Goal: Find contact information: Find contact information

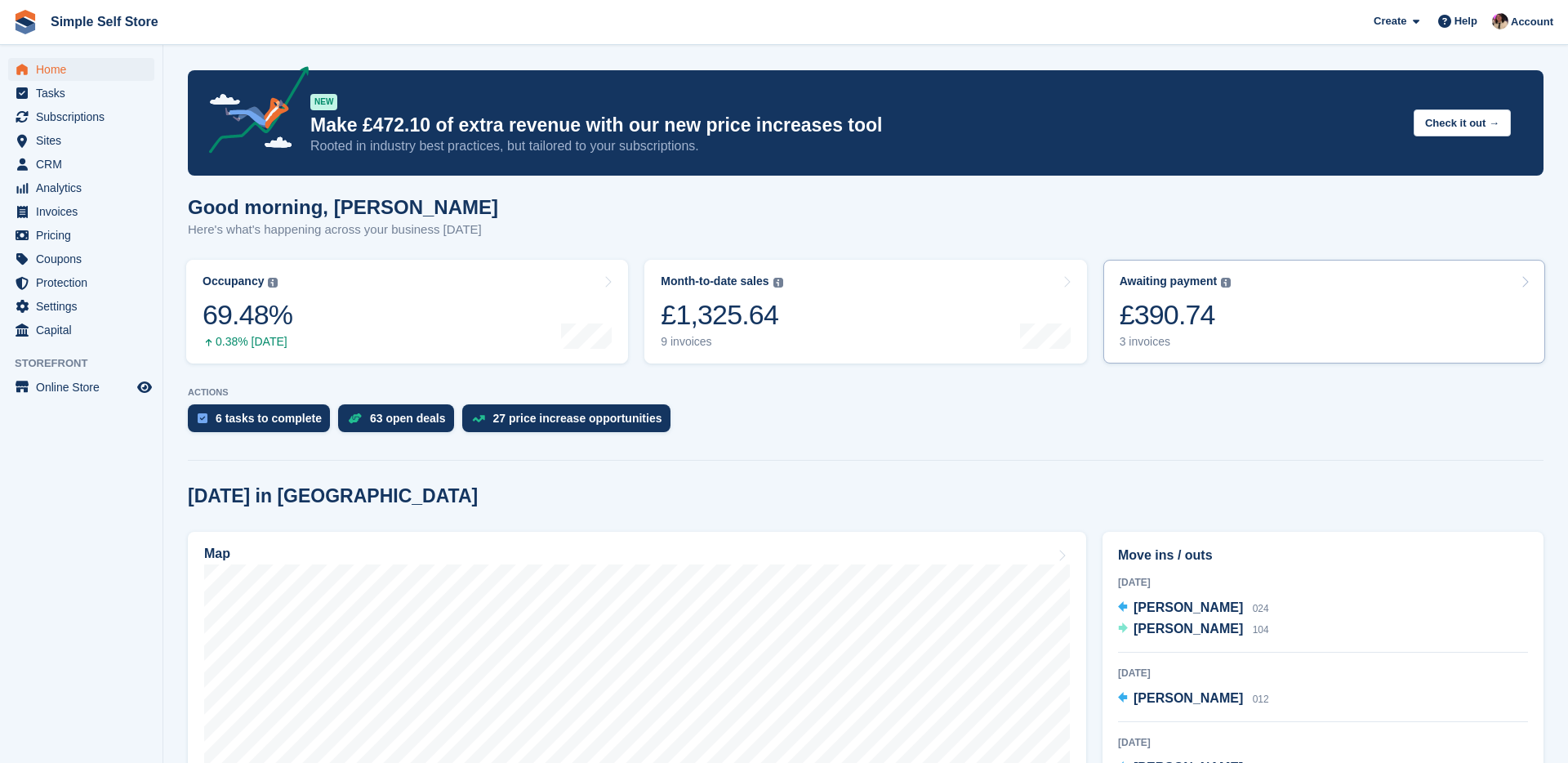
click at [1169, 338] on div "3 invoices" at bounding box center [1175, 342] width 112 height 14
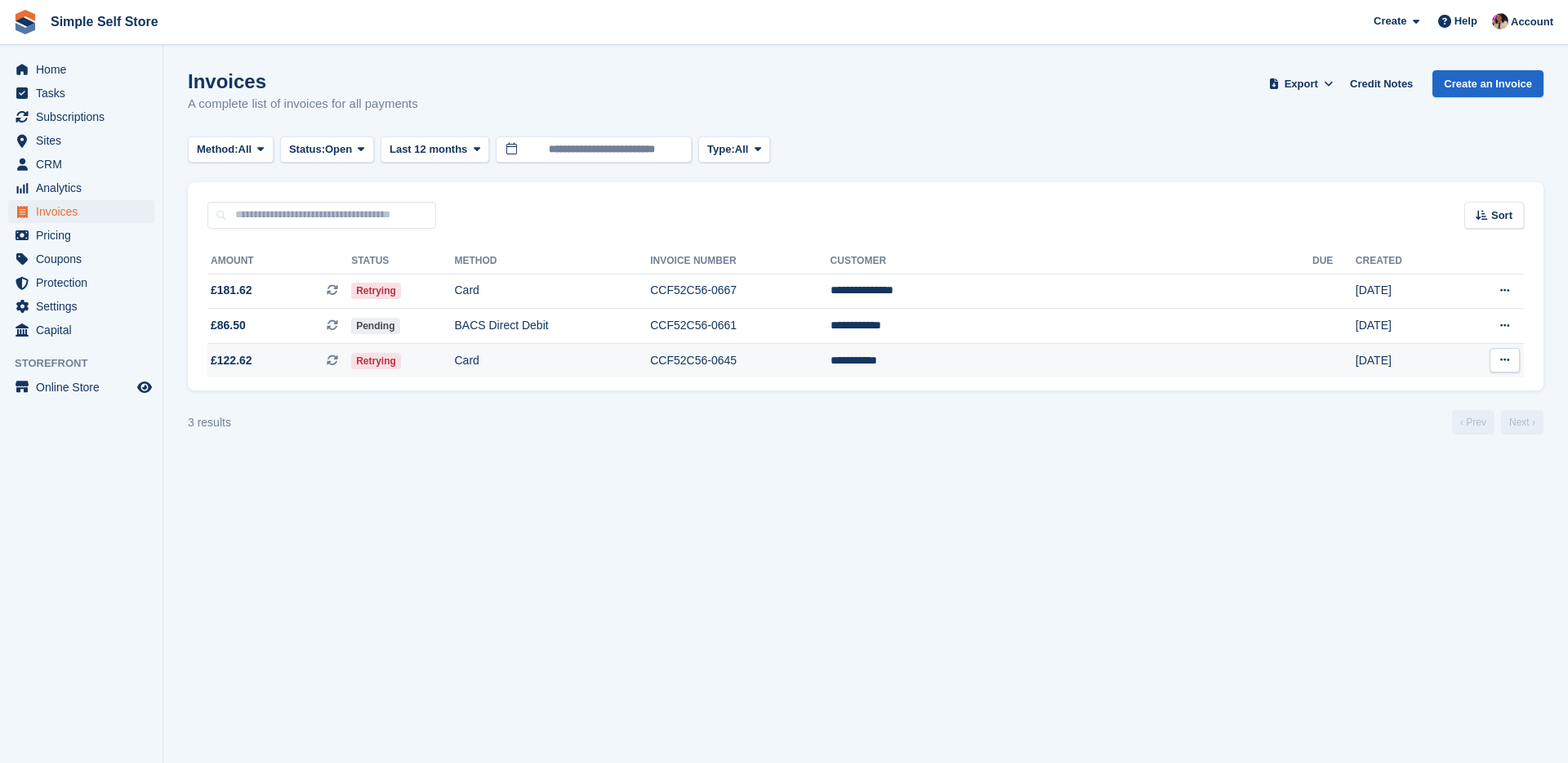
click at [830, 365] on td "CCF52C56-0645" at bounding box center [740, 360] width 179 height 35
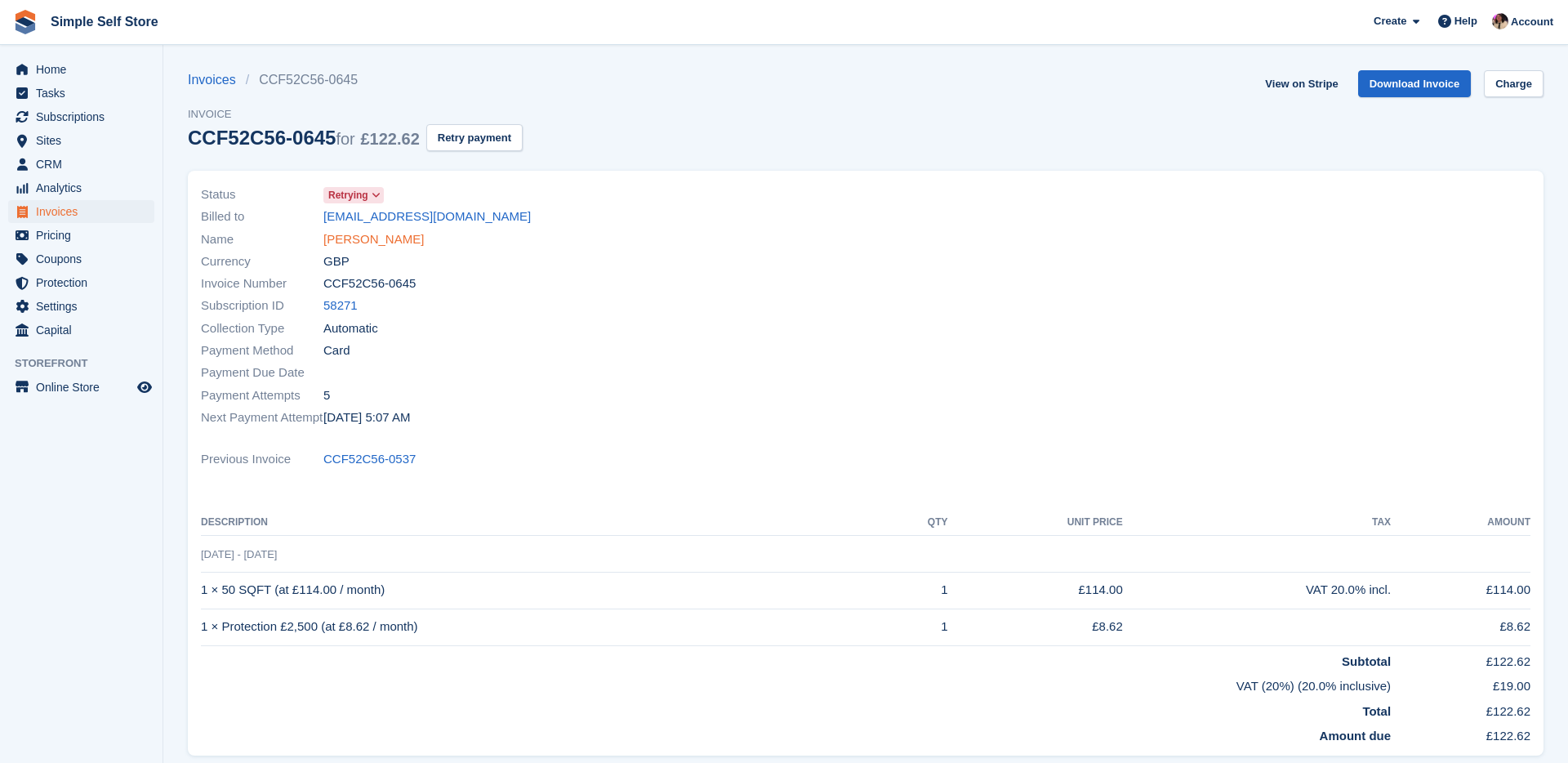
click at [379, 240] on link "Rachel Holt" at bounding box center [373, 239] width 101 height 19
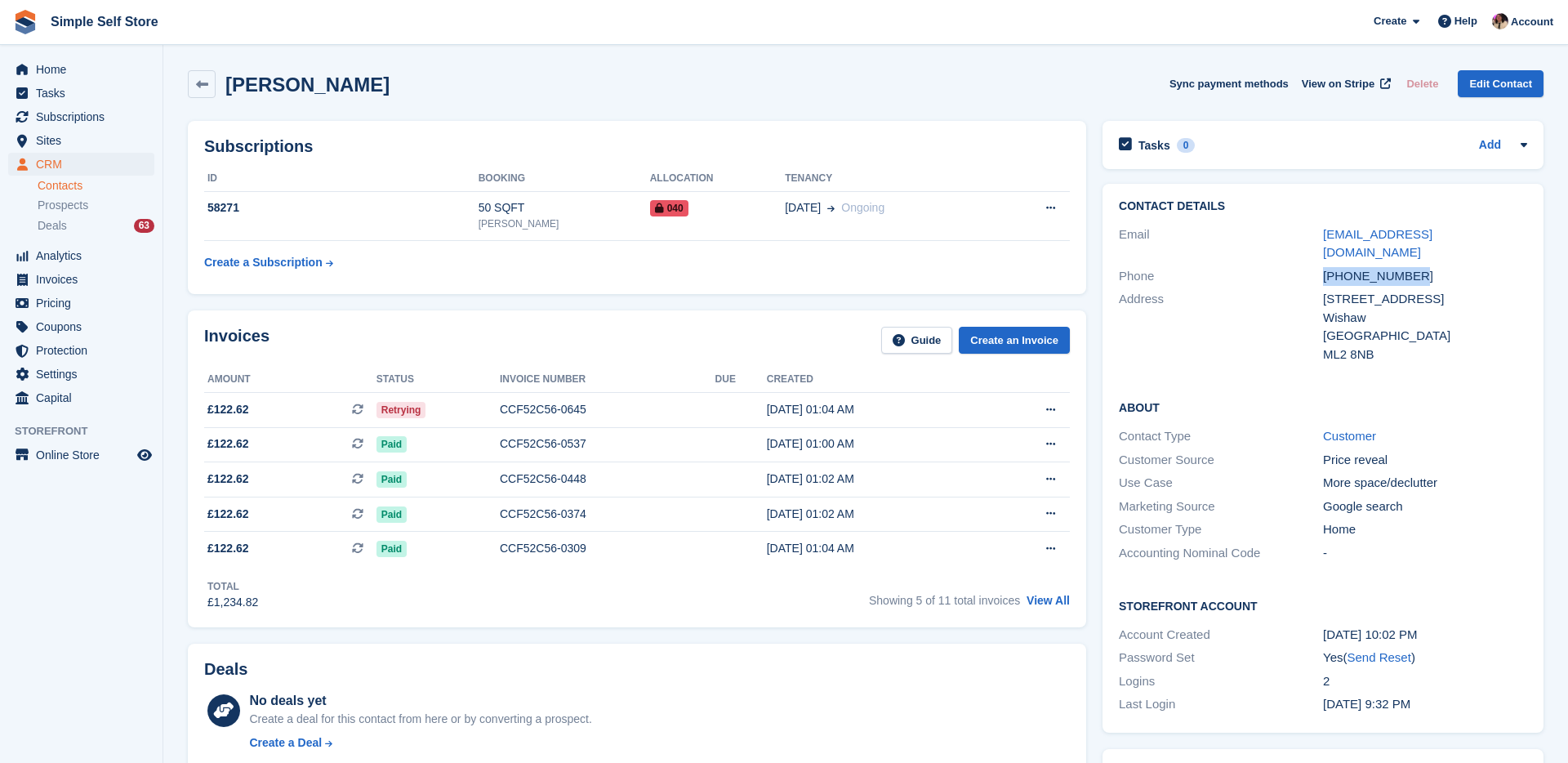
drag, startPoint x: 1424, startPoint y: 259, endPoint x: 1318, endPoint y: 257, distance: 106.0
click at [1318, 265] on div "Phone +447729398771" at bounding box center [1323, 277] width 409 height 24
copy div "+447729398771"
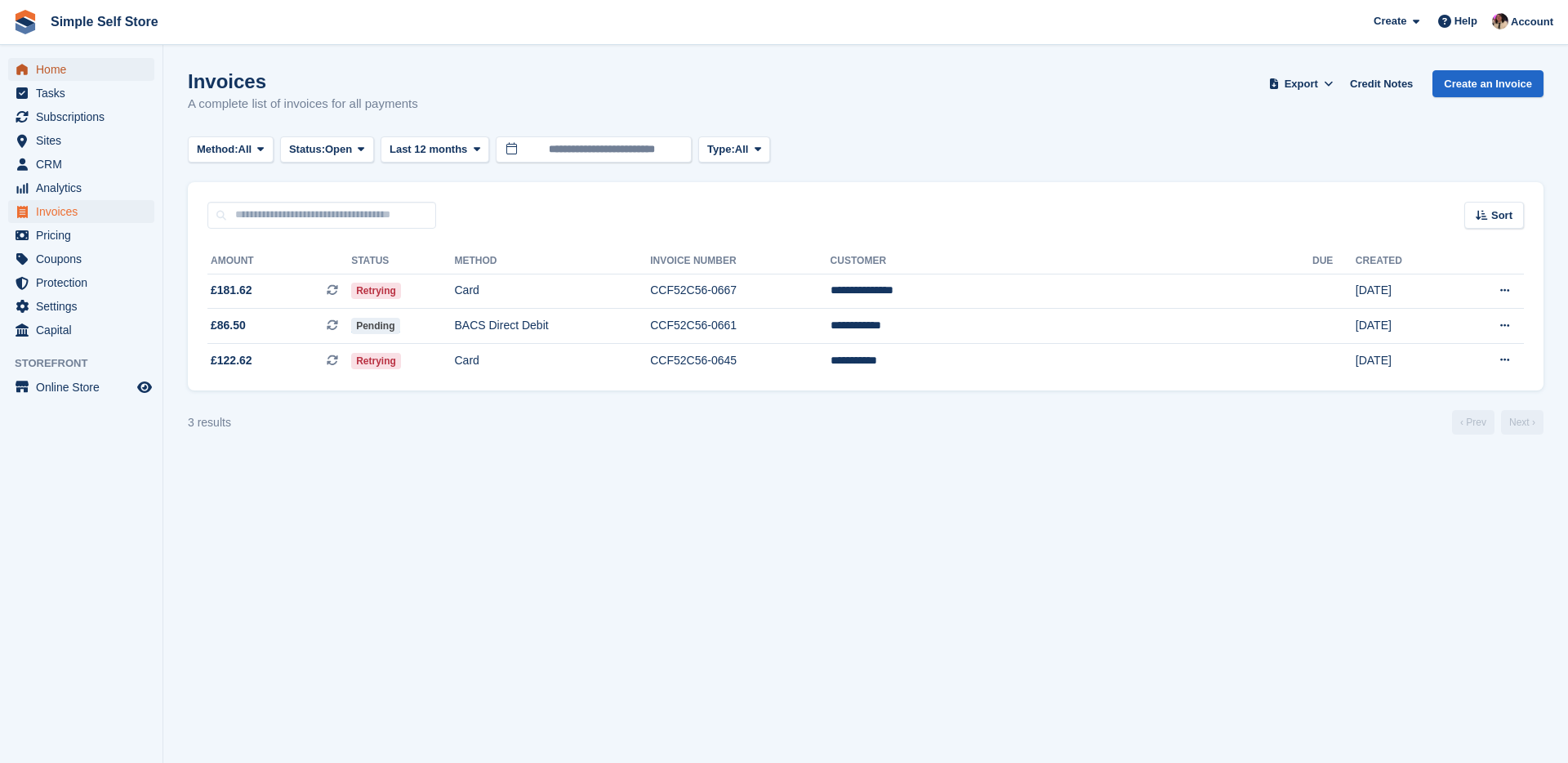
click at [62, 65] on span "Home" at bounding box center [85, 69] width 98 height 23
